Goal: Register for event/course

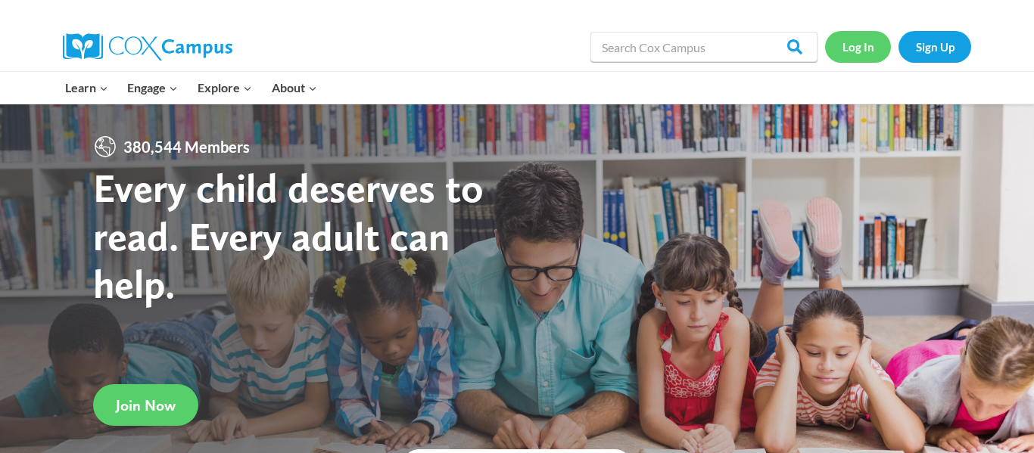
click at [863, 52] on link "Log In" at bounding box center [858, 46] width 66 height 31
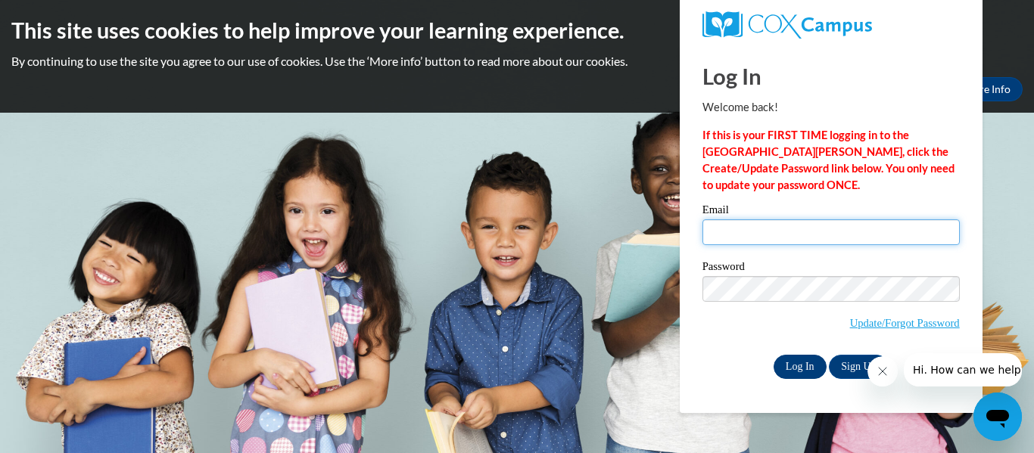
type input "[EMAIL_ADDRESS][DOMAIN_NAME]"
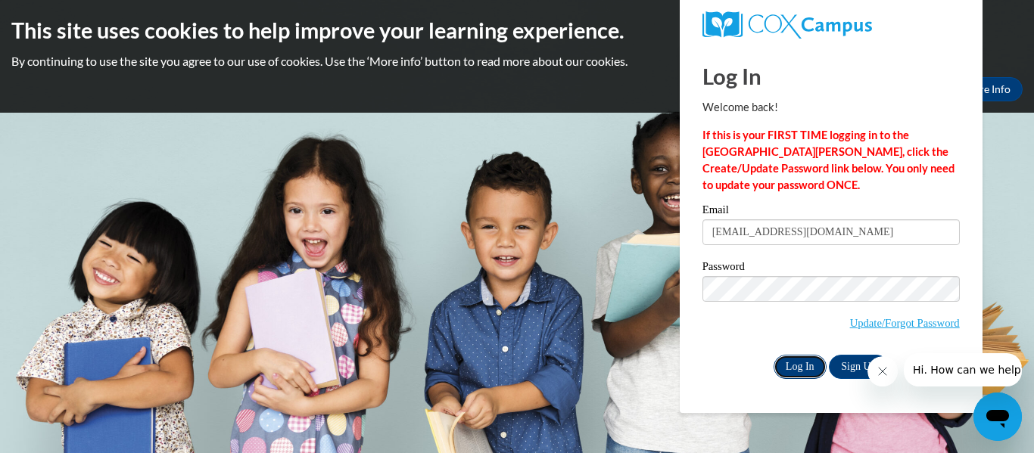
click at [807, 364] on input "Log In" at bounding box center [799, 367] width 53 height 24
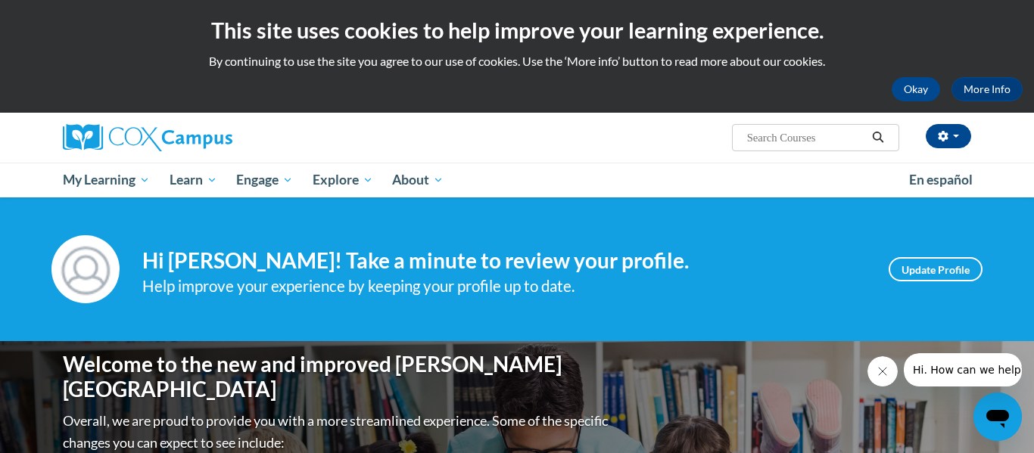
click at [795, 135] on input "Search..." at bounding box center [805, 138] width 121 height 18
type input "systematic"
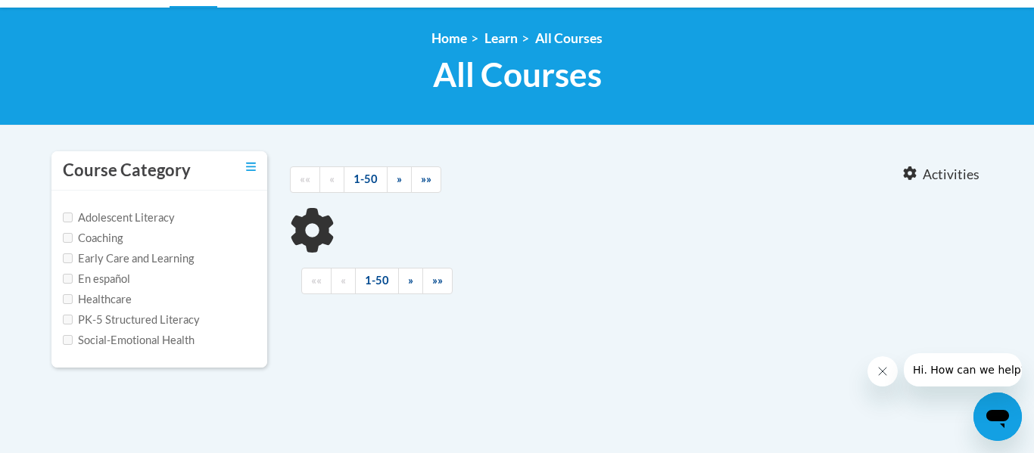
type input "systematic"
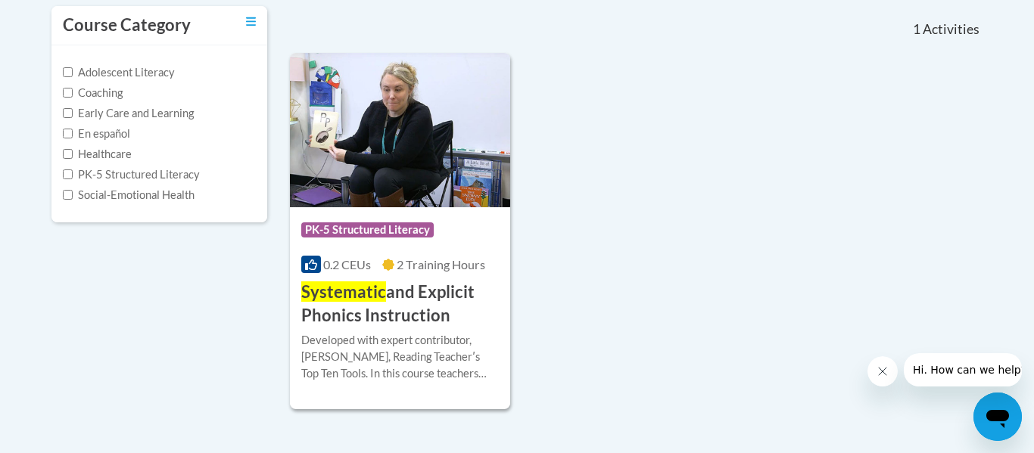
scroll to position [350, 0]
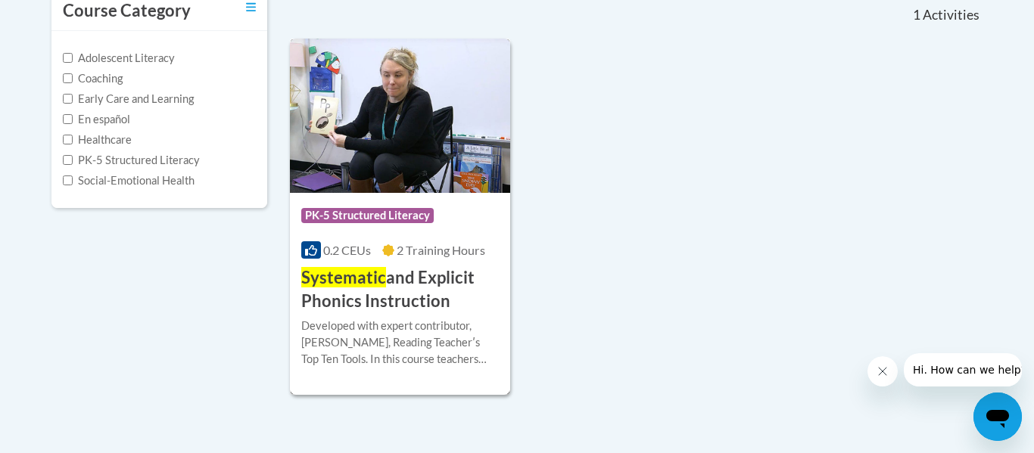
click at [363, 272] on span "Systematic" at bounding box center [343, 277] width 85 height 20
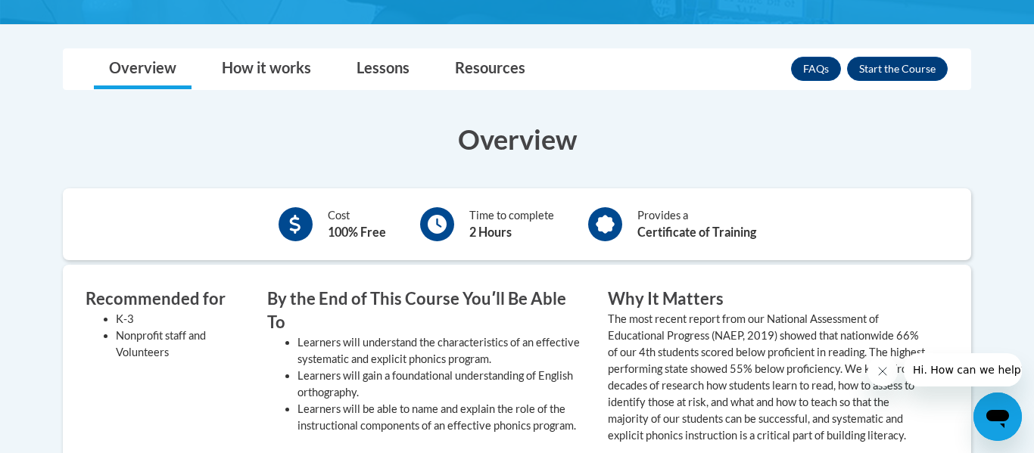
scroll to position [421, 0]
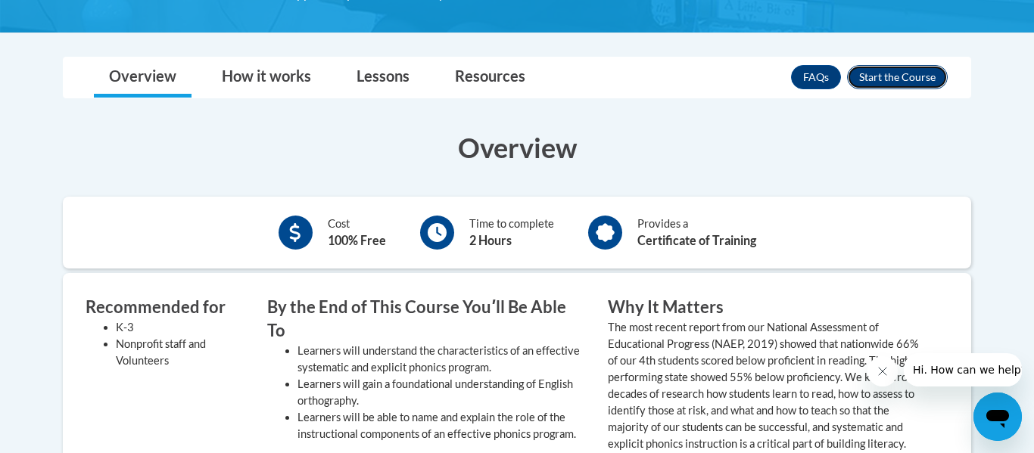
click at [875, 82] on button "Enroll" at bounding box center [897, 77] width 101 height 24
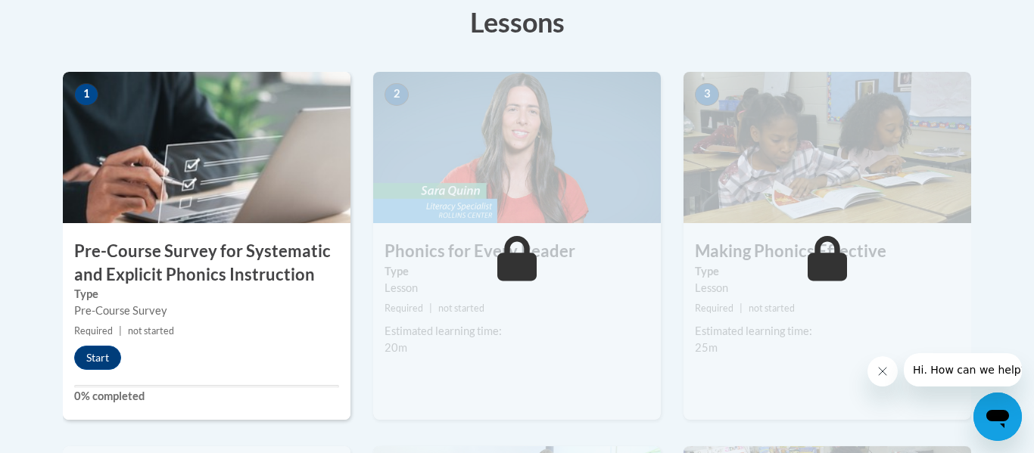
scroll to position [438, 0]
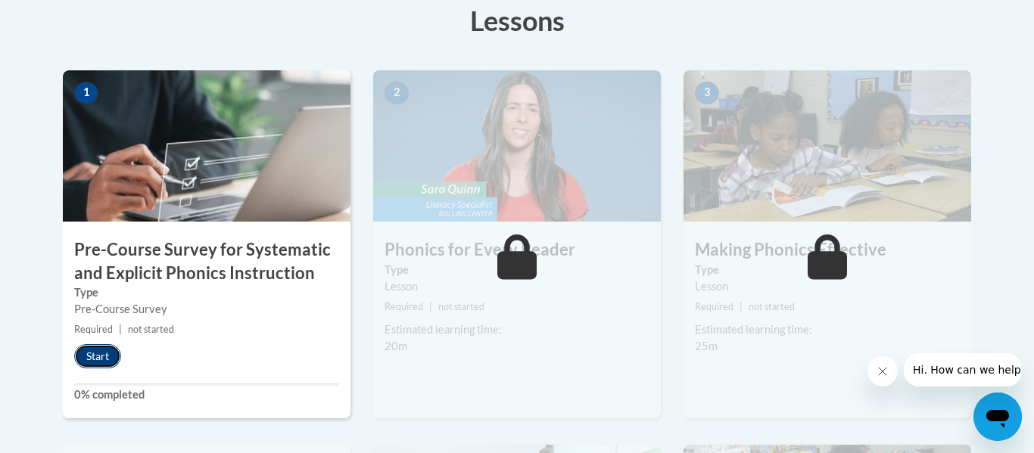
click at [92, 358] on button "Start" at bounding box center [97, 356] width 47 height 24
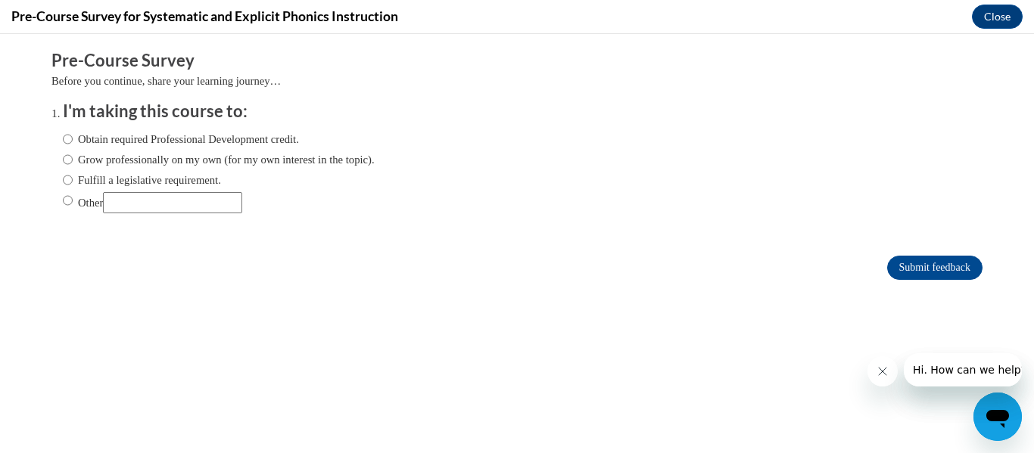
scroll to position [0, 0]
click at [72, 179] on input "Fulfill a legislative requirement." at bounding box center [68, 180] width 10 height 17
radio input "true"
click at [905, 260] on input "Submit feedback" at bounding box center [934, 268] width 95 height 24
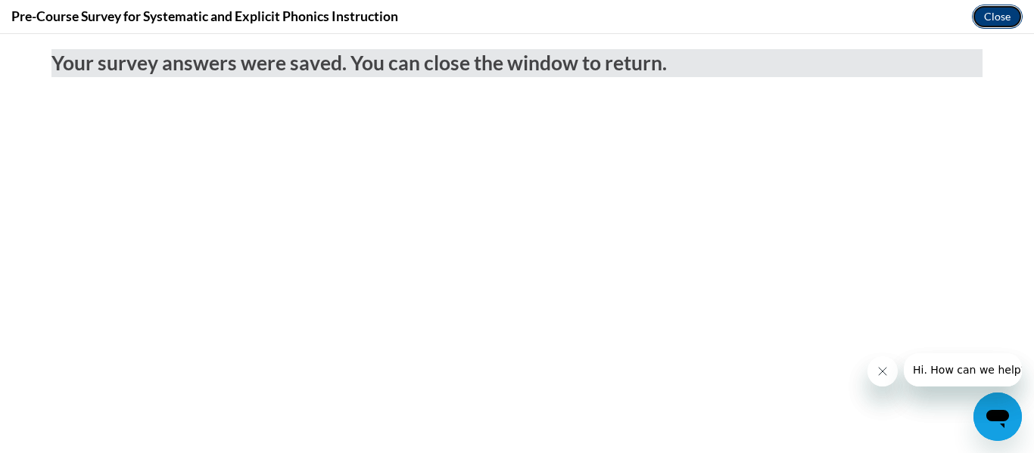
click at [1007, 15] on button "Close" at bounding box center [997, 17] width 51 height 24
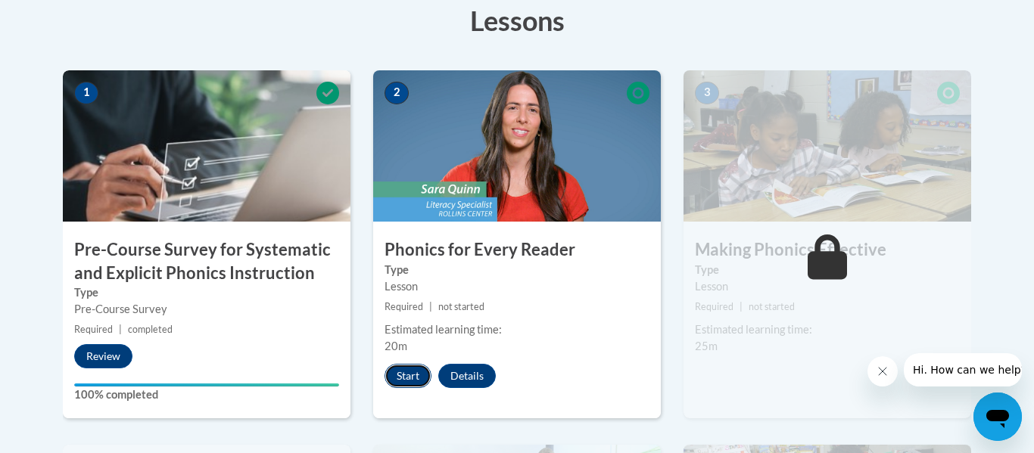
click at [406, 375] on button "Start" at bounding box center [407, 376] width 47 height 24
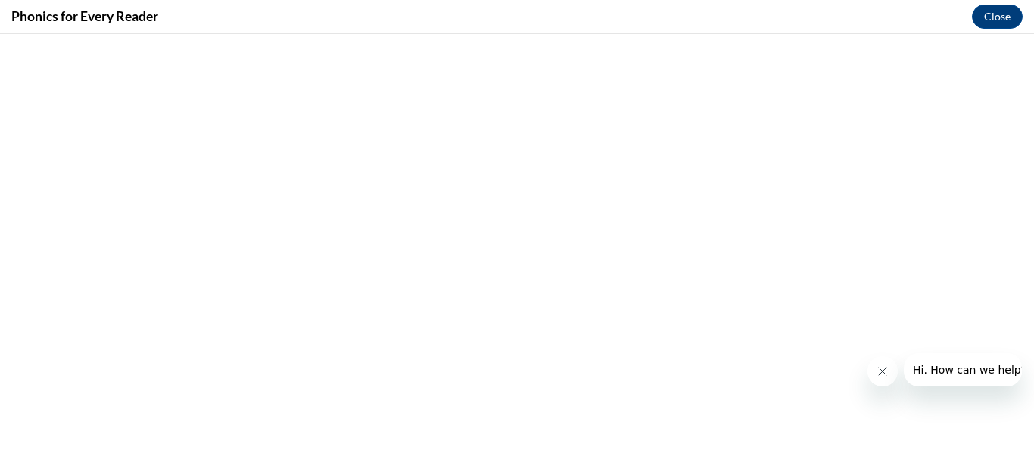
click at [877, 371] on icon "Close message from company" at bounding box center [882, 371] width 12 height 12
